Goal: Transaction & Acquisition: Purchase product/service

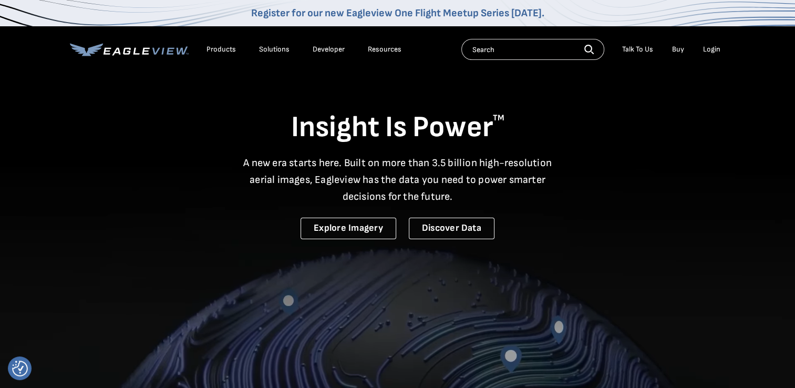
click at [708, 46] on div "Login" at bounding box center [711, 49] width 17 height 9
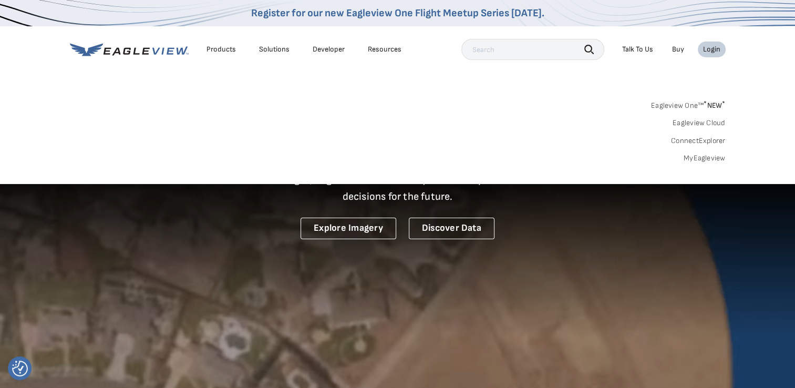
click at [714, 159] on link "MyEagleview" at bounding box center [704, 157] width 42 height 9
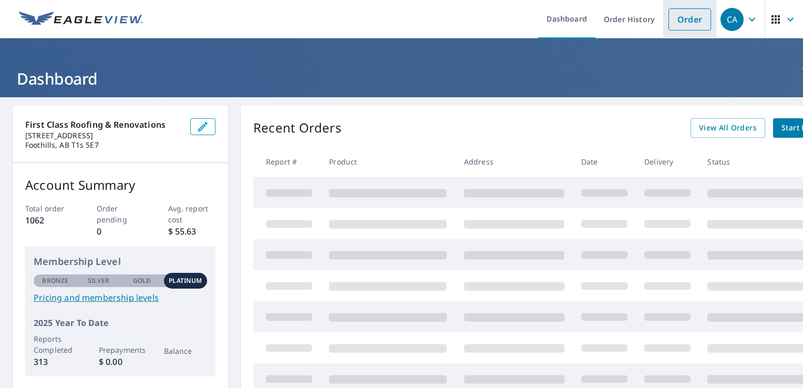
click at [673, 17] on link "Order" at bounding box center [689, 19] width 43 height 22
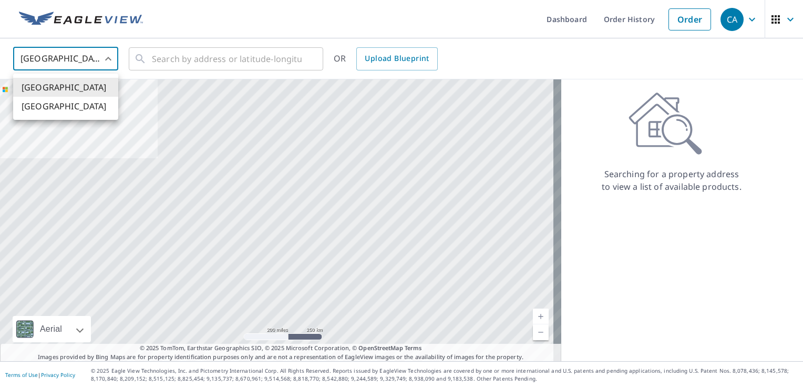
click at [89, 63] on body "CA CA Dashboard Order History Order CA [GEOGRAPHIC_DATA] [GEOGRAPHIC_DATA] ​ ​ …" at bounding box center [401, 194] width 803 height 388
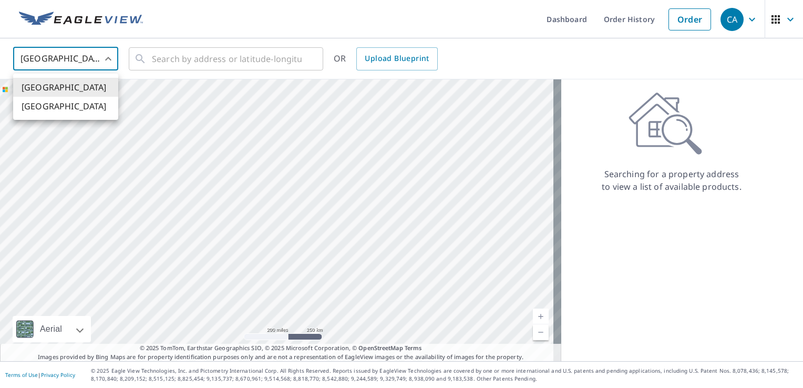
click at [67, 109] on li "[GEOGRAPHIC_DATA]" at bounding box center [65, 106] width 105 height 19
type input "CA"
click at [168, 60] on input "text" at bounding box center [227, 58] width 150 height 29
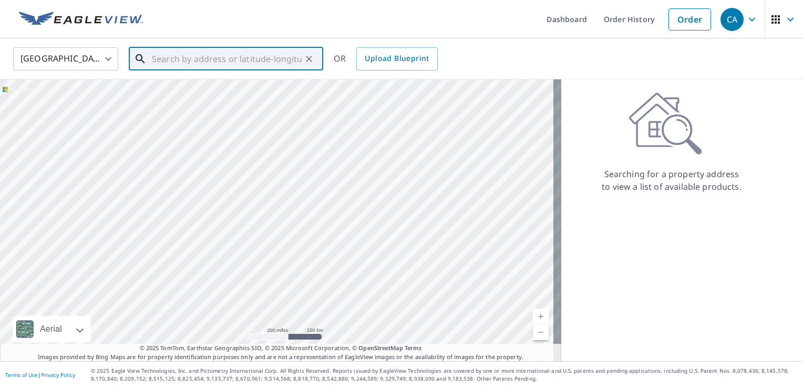
paste input "[STREET_ADDRESS][PERSON_NAME][PERSON_NAME]"
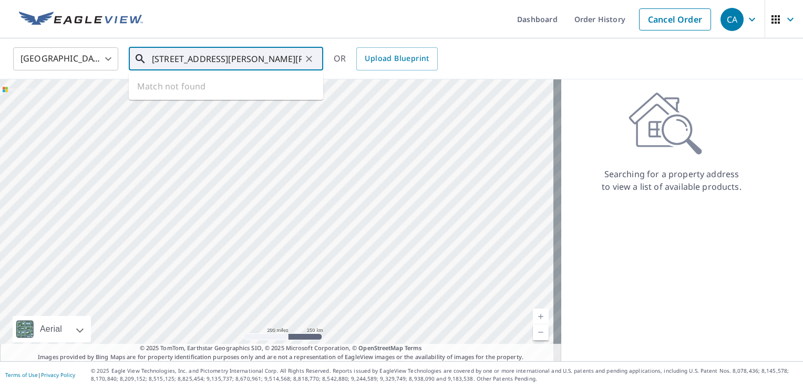
scroll to position [0, 8]
click at [241, 89] on span "[STREET_ADDRESS][PERSON_NAME][PERSON_NAME]" at bounding box center [232, 95] width 165 height 25
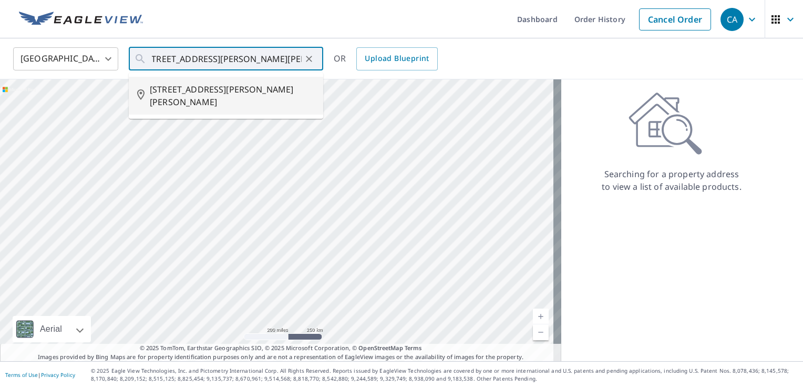
type input "[STREET_ADDRESS][PERSON_NAME][PERSON_NAME]"
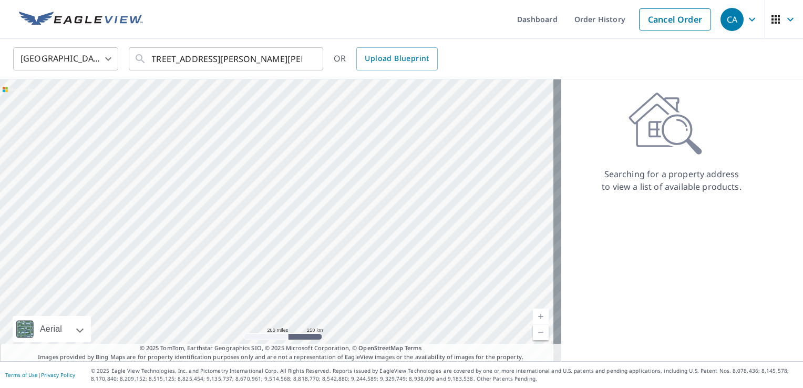
scroll to position [0, 0]
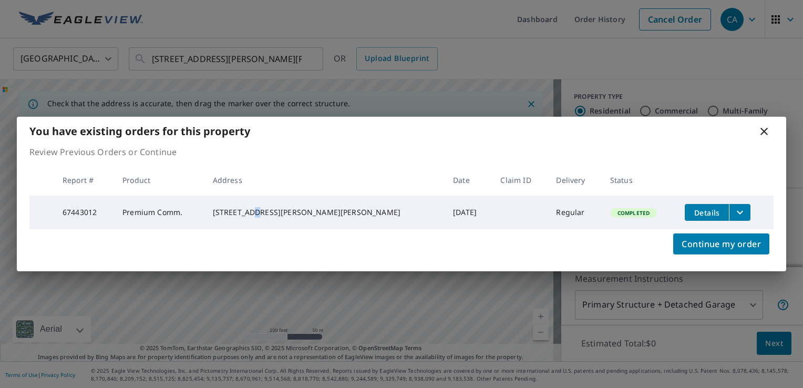
drag, startPoint x: 282, startPoint y: 201, endPoint x: 286, endPoint y: 205, distance: 5.6
click at [286, 207] on div "[STREET_ADDRESS][PERSON_NAME][PERSON_NAME]" at bounding box center [324, 212] width 223 height 11
click at [765, 128] on icon at bounding box center [763, 131] width 7 height 7
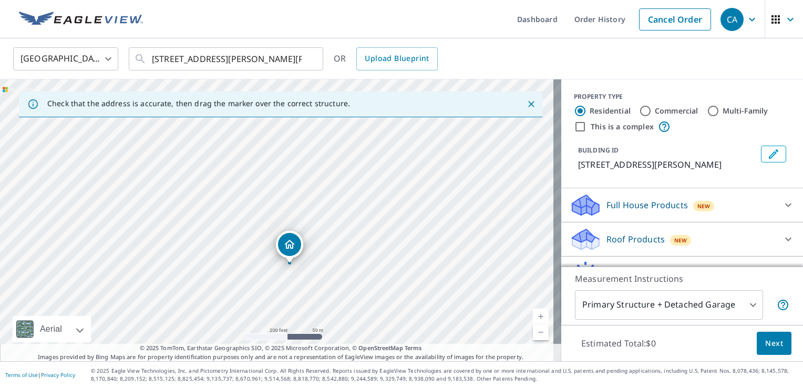
drag, startPoint x: 282, startPoint y: 203, endPoint x: 294, endPoint y: 248, distance: 47.4
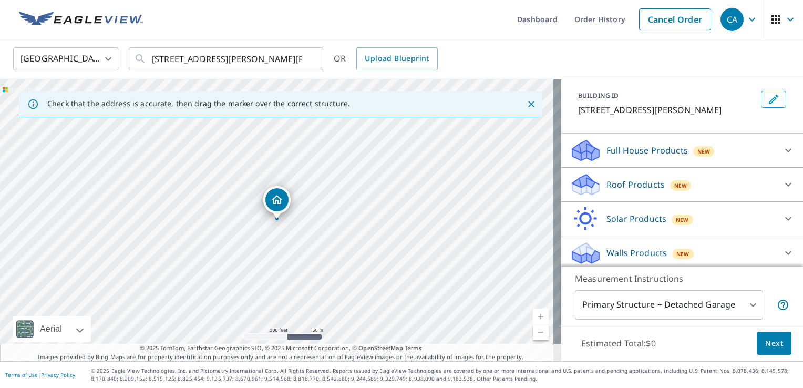
scroll to position [70, 0]
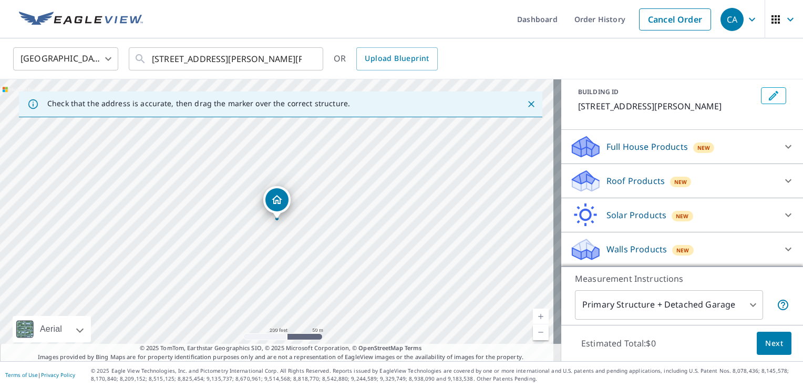
click at [616, 247] on p "Walls Products" at bounding box center [636, 249] width 60 height 13
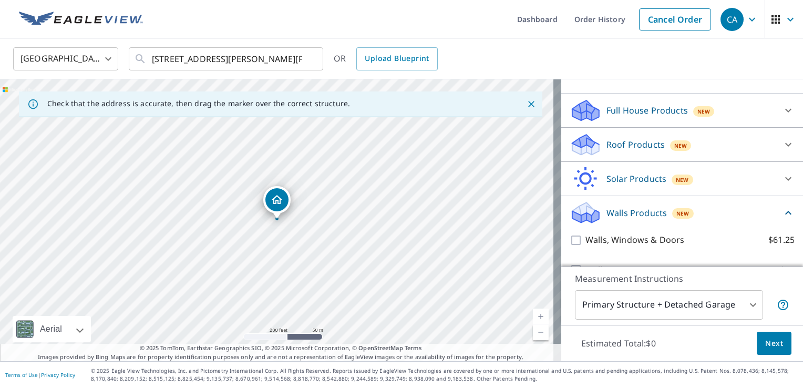
scroll to position [129, 0]
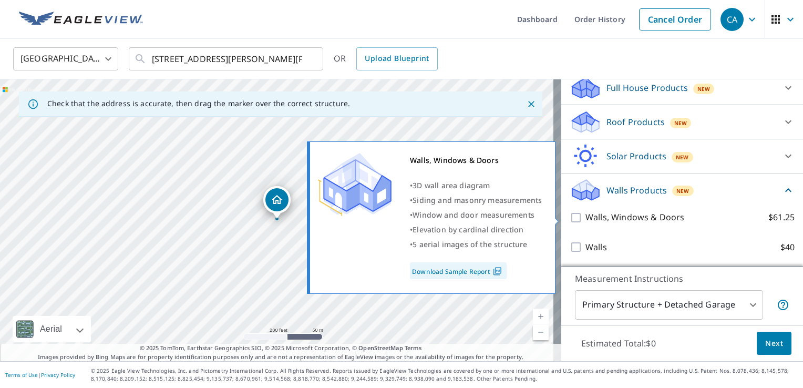
click at [569, 215] on input "Walls, Windows & Doors $61.25" at bounding box center [577, 217] width 16 height 13
checkbox input "true"
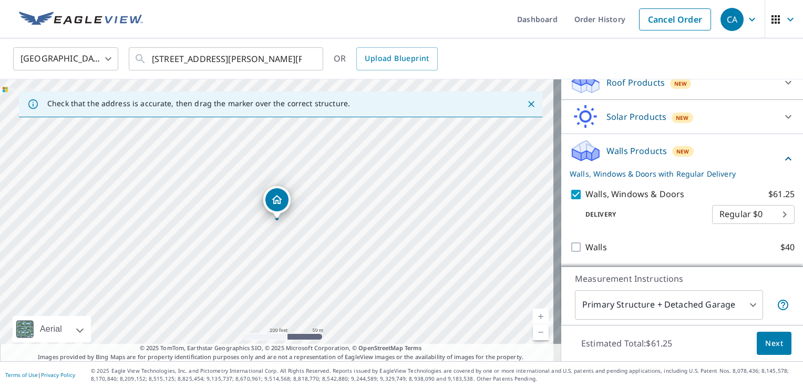
scroll to position [168, 0]
click at [766, 347] on span "Next" at bounding box center [774, 343] width 18 height 13
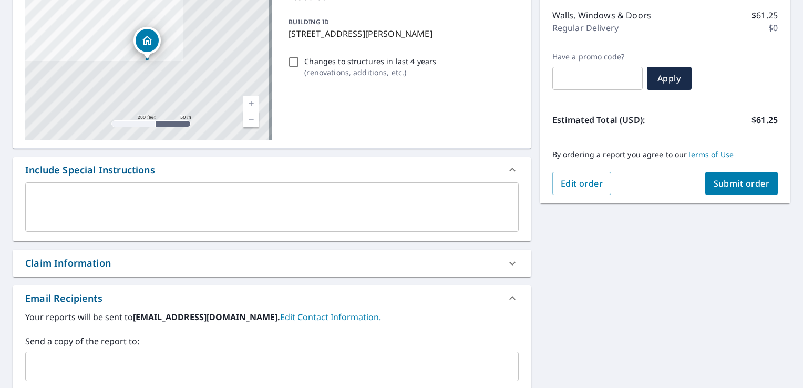
scroll to position [158, 0]
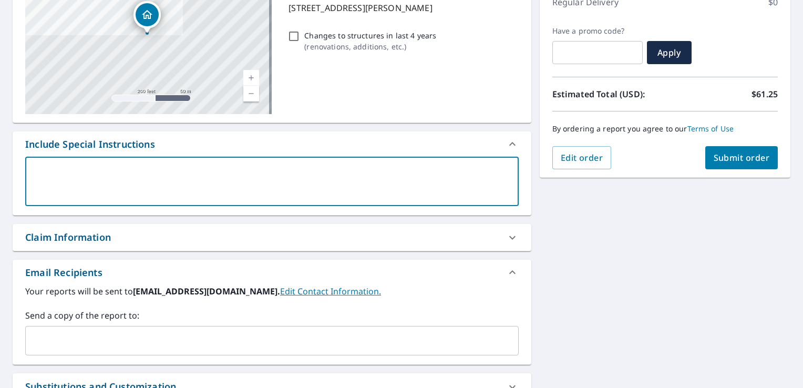
click at [130, 180] on textarea at bounding box center [272, 182] width 479 height 30
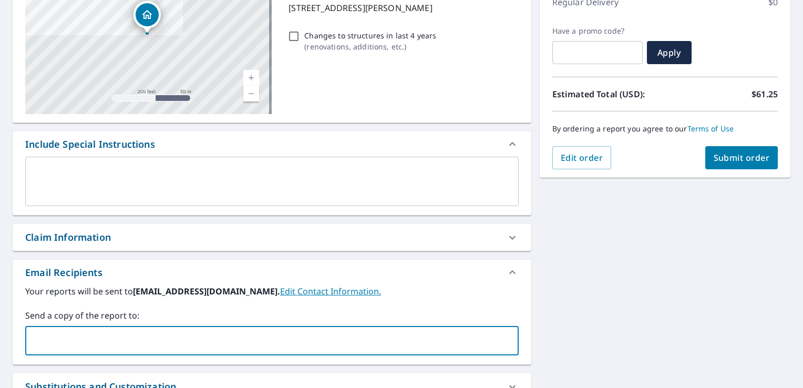
click at [98, 337] on input "text" at bounding box center [264, 340] width 468 height 20
type input "[PERSON_NAME][EMAIL_ADDRESS][DOMAIN_NAME]"
click at [196, 310] on label "Send a copy of the report to:" at bounding box center [271, 315] width 493 height 13
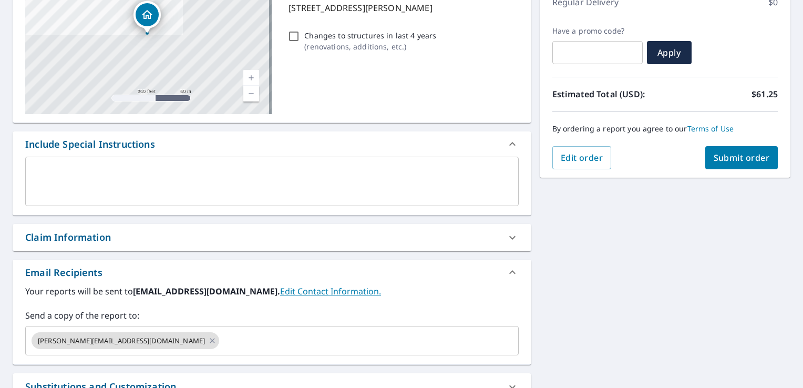
click at [619, 259] on div "[STREET_ADDRESS][PERSON_NAME][PERSON_NAME] A standard road map Aerial A detaile…" at bounding box center [401, 208] width 803 height 537
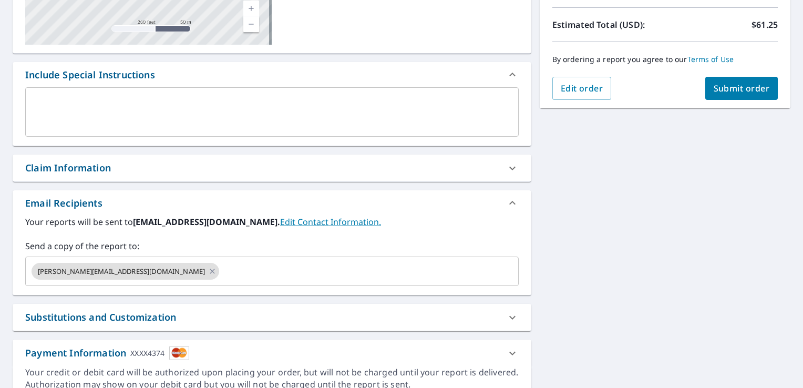
scroll to position [273, 0]
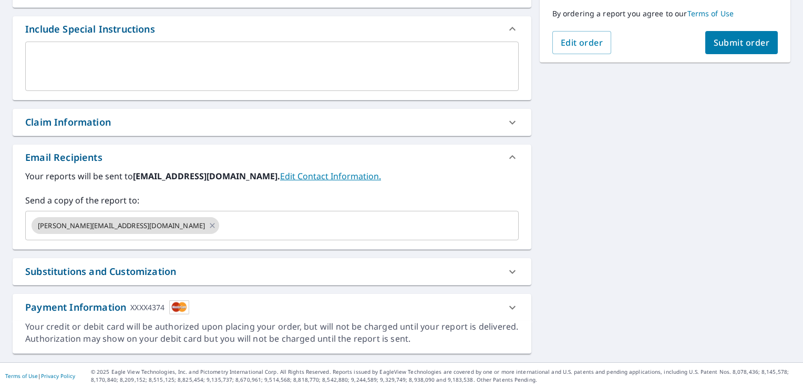
click at [756, 45] on span "Submit order" at bounding box center [741, 43] width 56 height 12
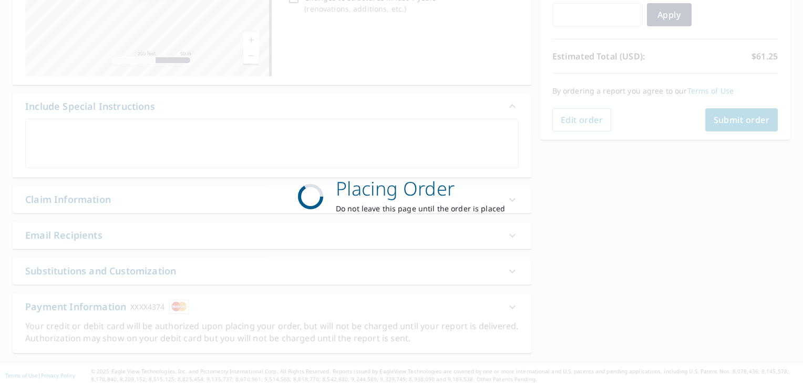
scroll to position [195, 0]
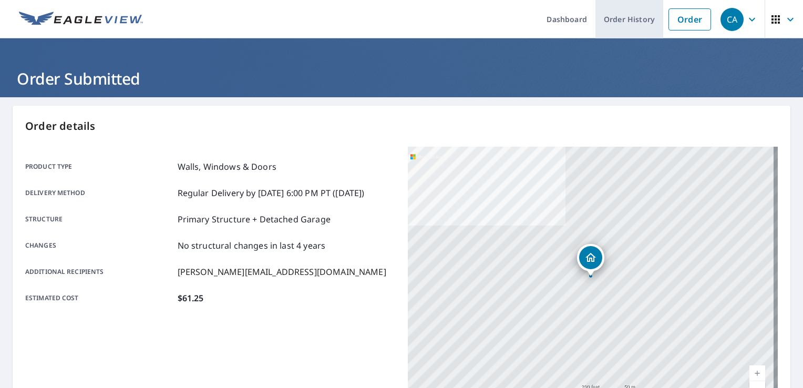
click at [608, 20] on link "Order History" at bounding box center [629, 19] width 68 height 38
